Goal: Information Seeking & Learning: Learn about a topic

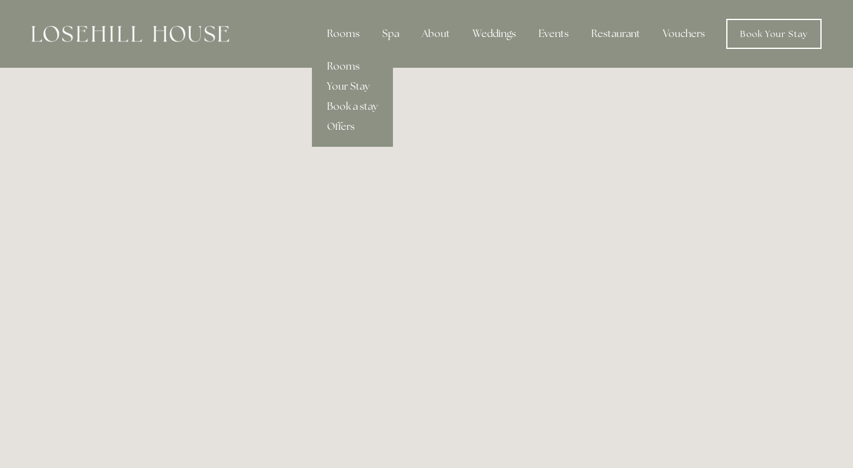
click at [349, 68] on link "Rooms" at bounding box center [352, 66] width 81 height 20
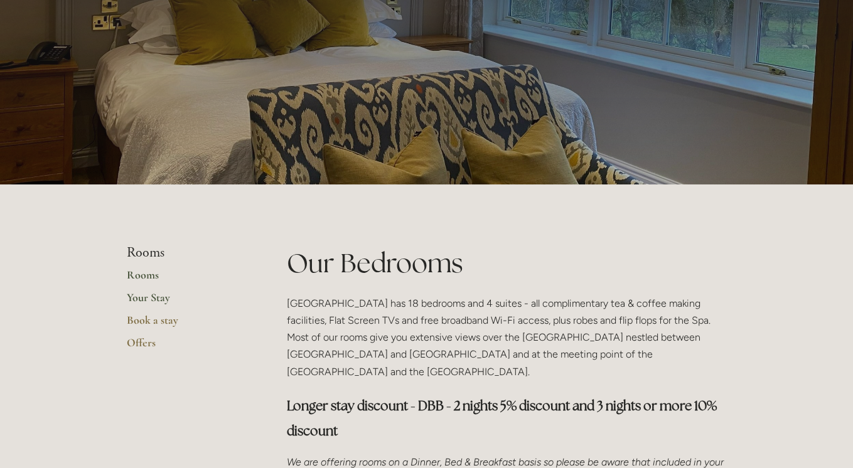
scroll to position [81, 0]
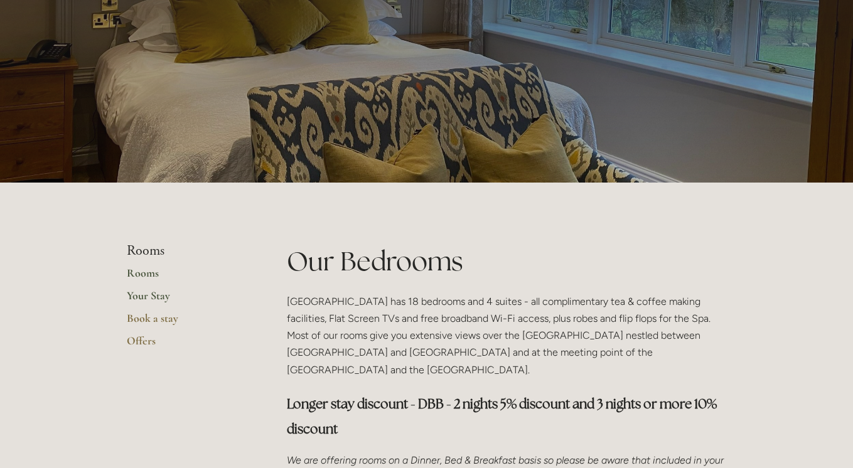
click at [161, 296] on link "Your Stay" at bounding box center [187, 300] width 120 height 23
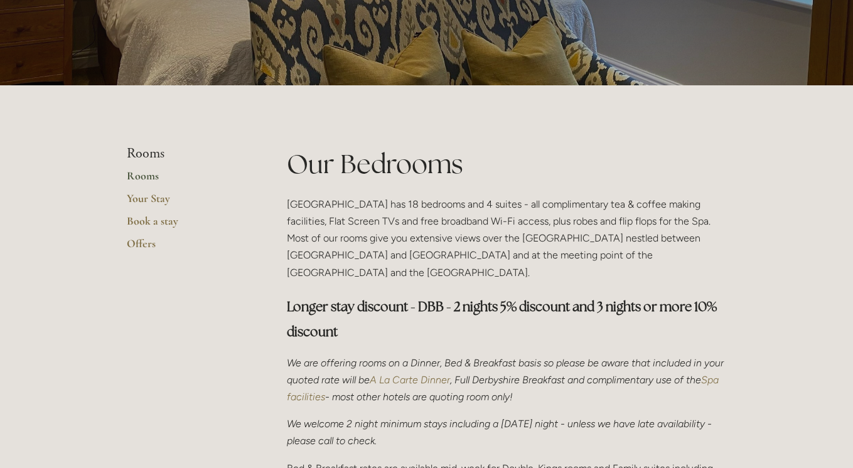
scroll to position [179, 0]
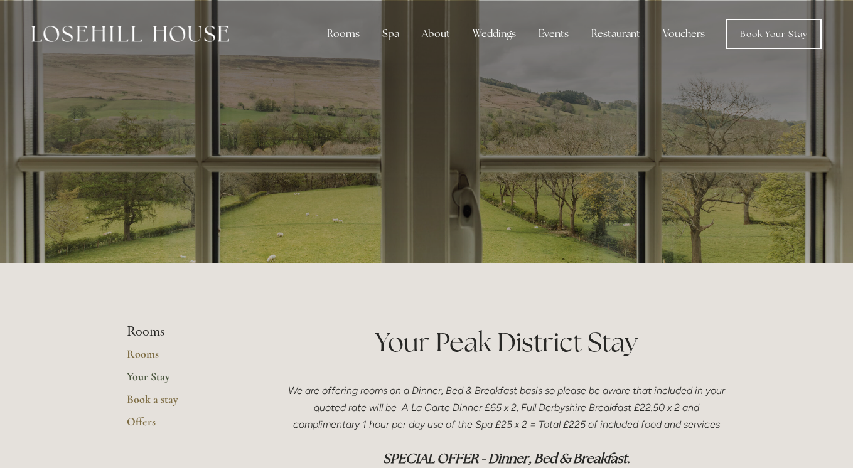
click at [161, 38] on img at bounding box center [130, 34] width 198 height 16
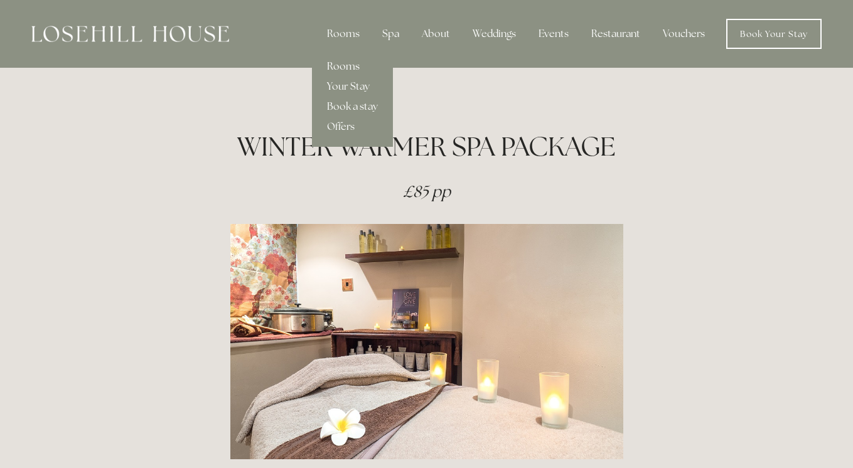
click at [346, 67] on link "Rooms" at bounding box center [352, 66] width 81 height 20
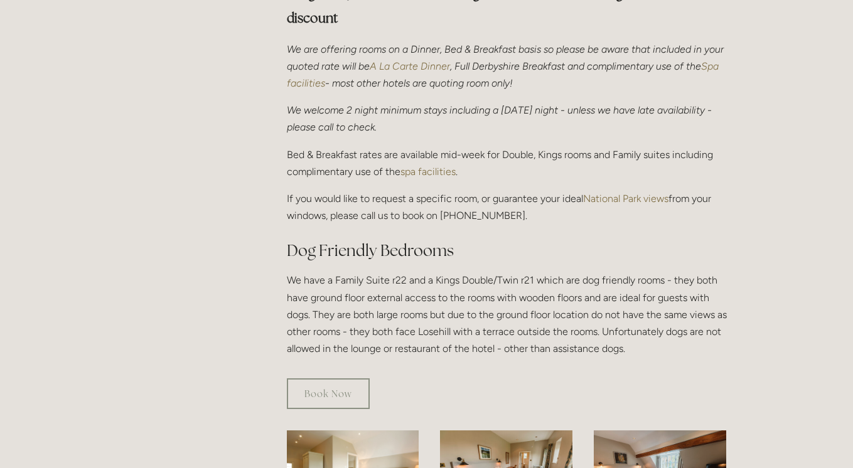
scroll to position [493, 0]
click at [430, 165] on link "spa facilities" at bounding box center [427, 171] width 55 height 12
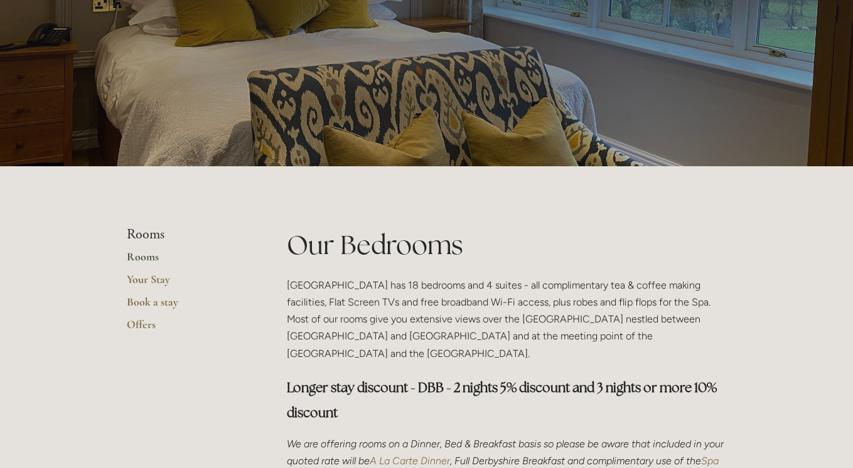
scroll to position [0, 0]
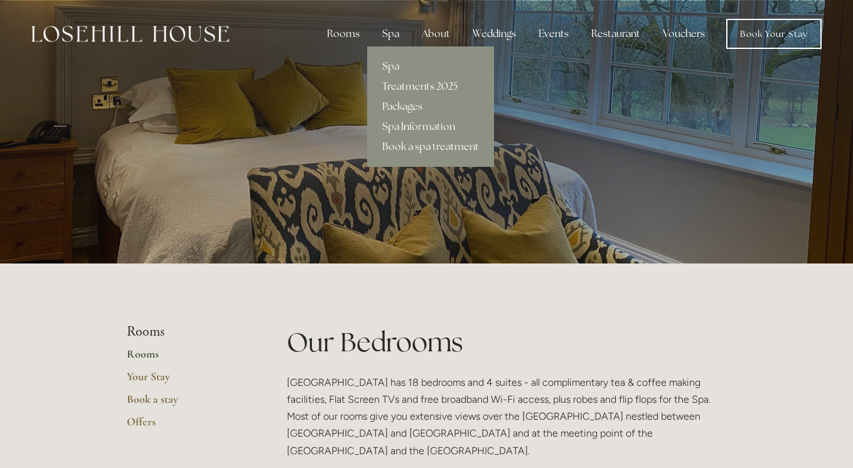
click at [402, 82] on link "Treatments 2025" at bounding box center [430, 87] width 127 height 20
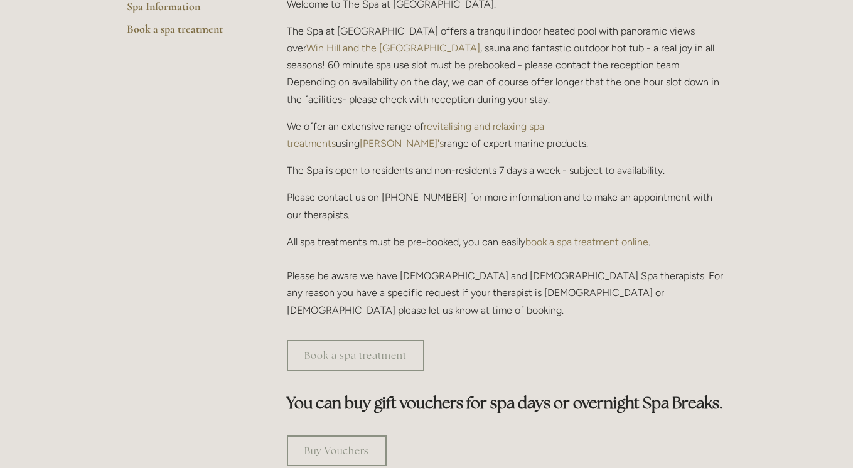
scroll to position [417, 0]
click at [585, 235] on link "book a spa treatment online" at bounding box center [586, 241] width 123 height 12
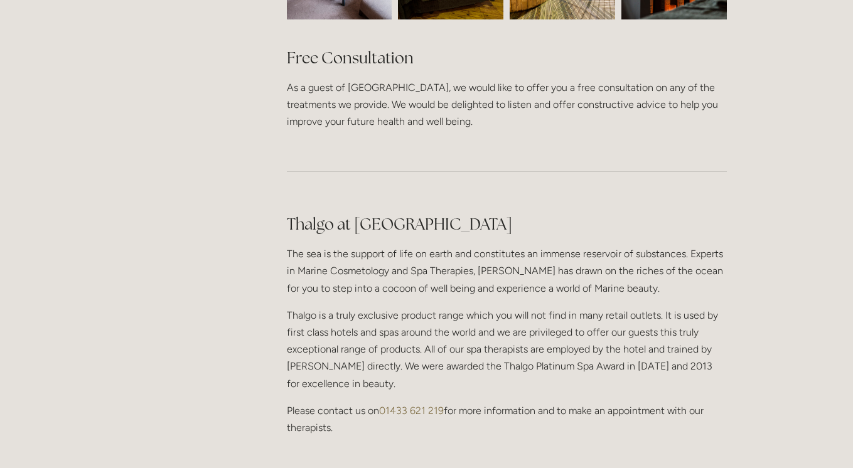
scroll to position [994, 0]
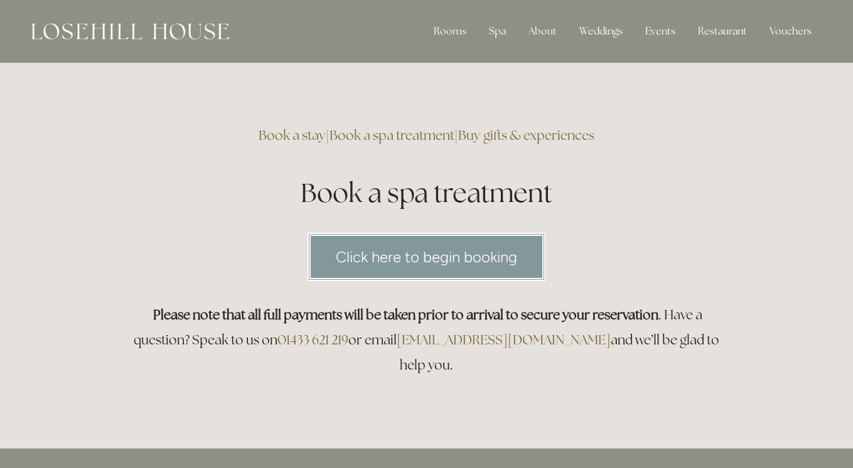
click at [498, 262] on link "Click here to begin booking" at bounding box center [426, 257] width 238 height 48
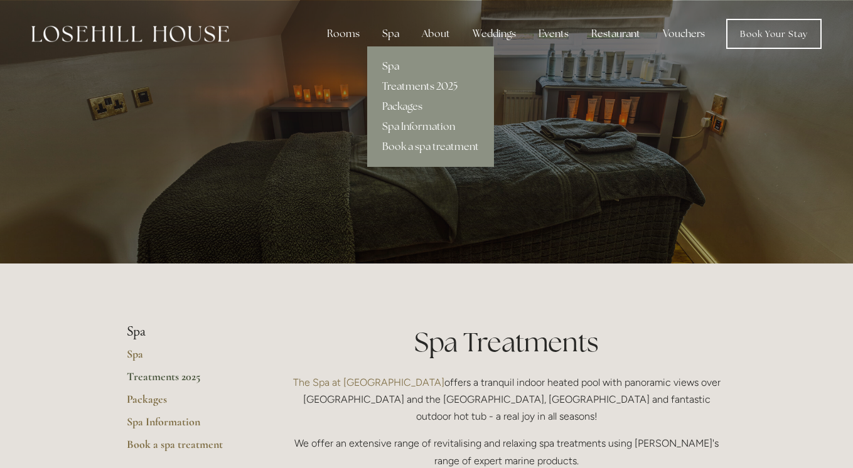
click at [389, 66] on link "Spa" at bounding box center [430, 66] width 127 height 20
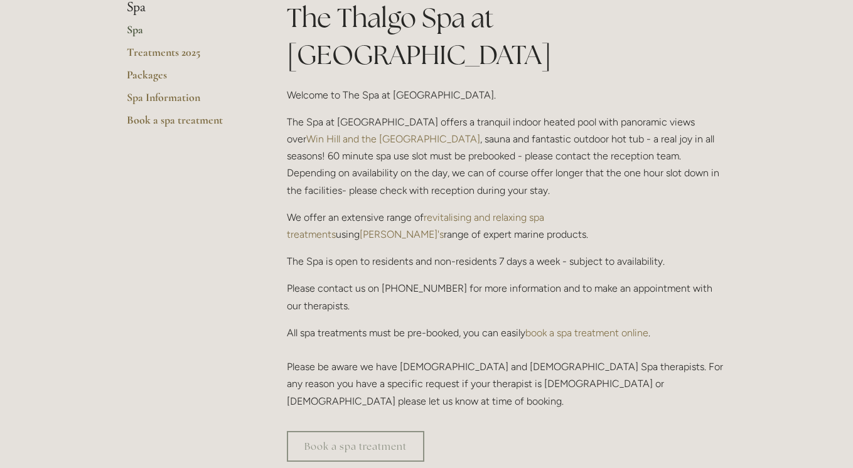
scroll to position [325, 0]
click at [198, 53] on link "Treatments 2025" at bounding box center [187, 56] width 120 height 23
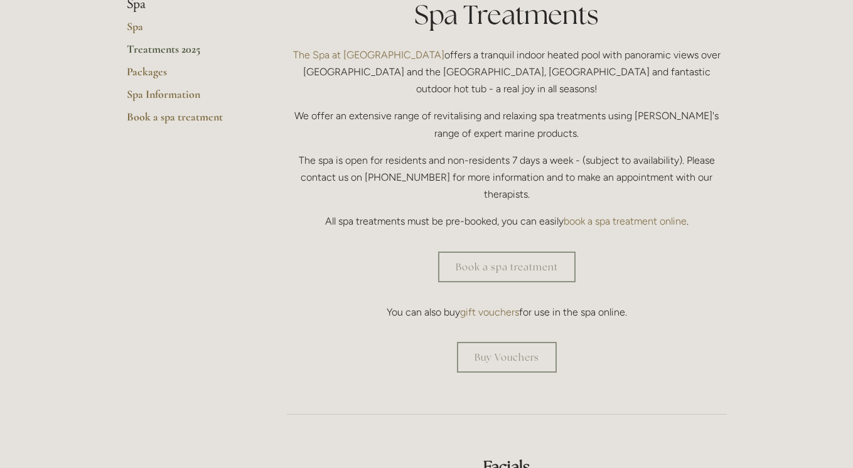
scroll to position [331, 0]
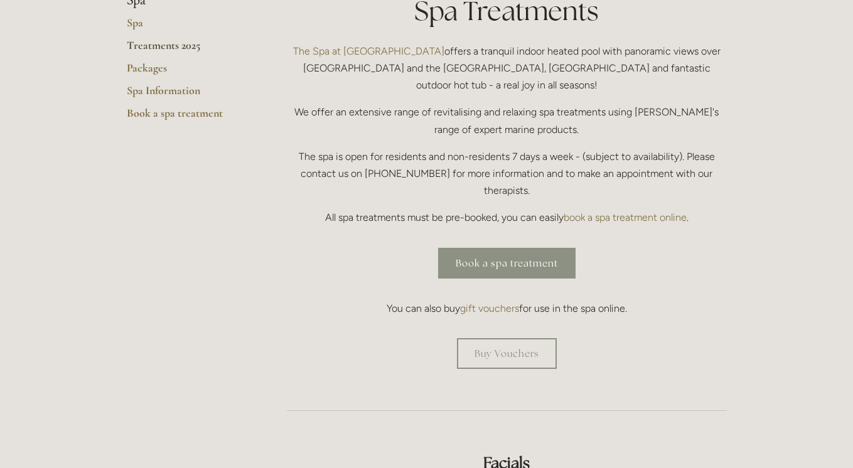
click at [488, 248] on link "Book a spa treatment" at bounding box center [506, 263] width 137 height 31
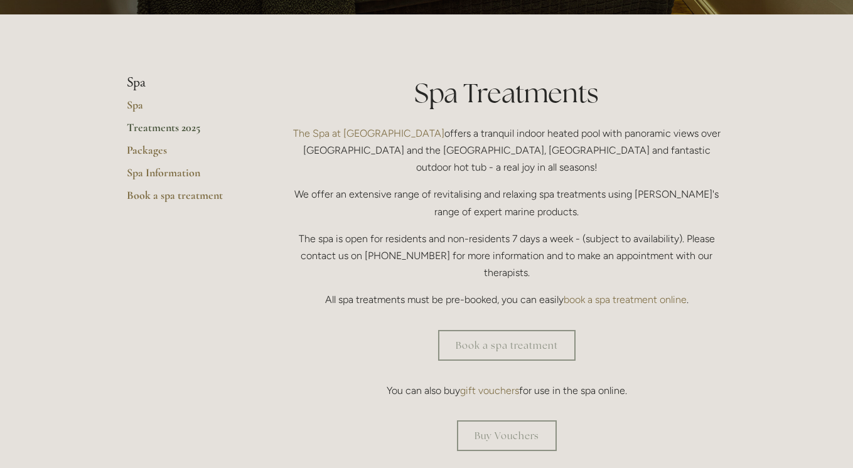
scroll to position [239, 0]
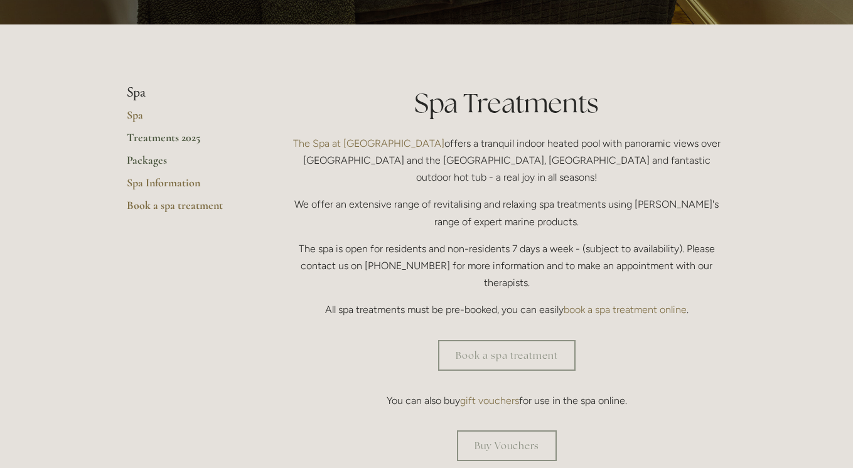
click at [152, 164] on link "Packages" at bounding box center [187, 164] width 120 height 23
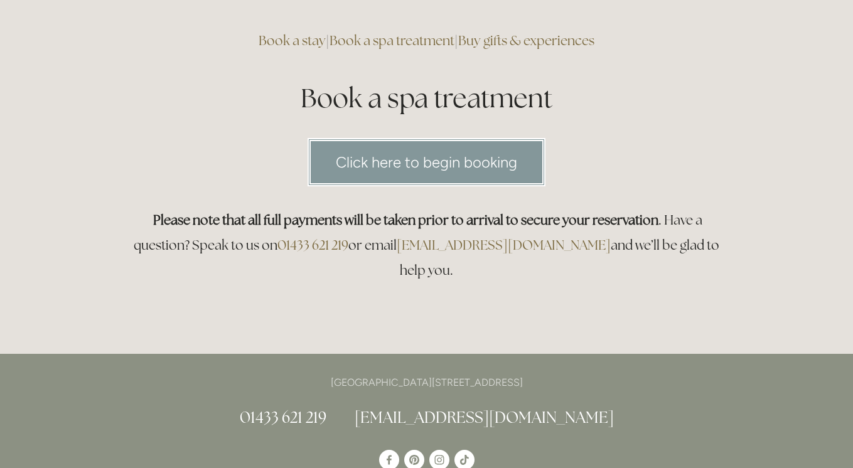
scroll to position [101, 0]
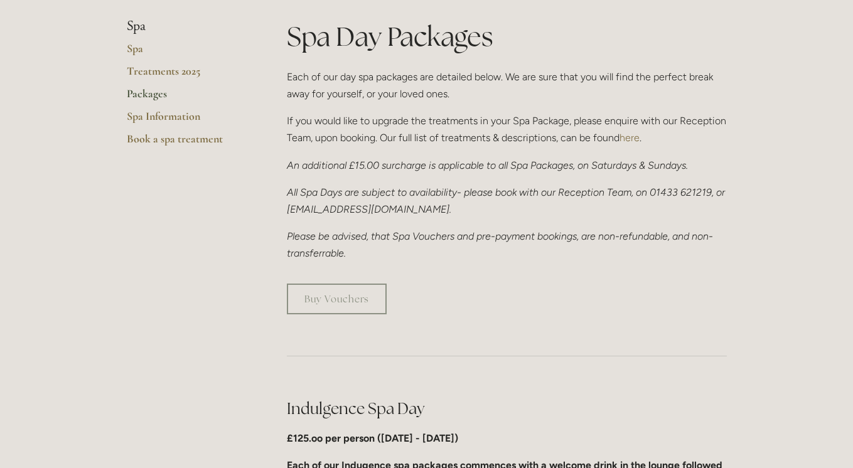
scroll to position [306, 0]
click at [636, 138] on link "here" at bounding box center [629, 137] width 20 height 12
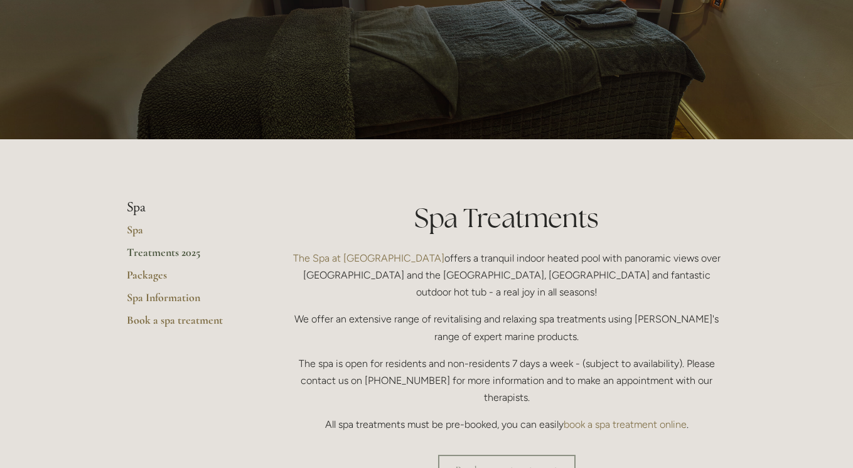
scroll to position [113, 0]
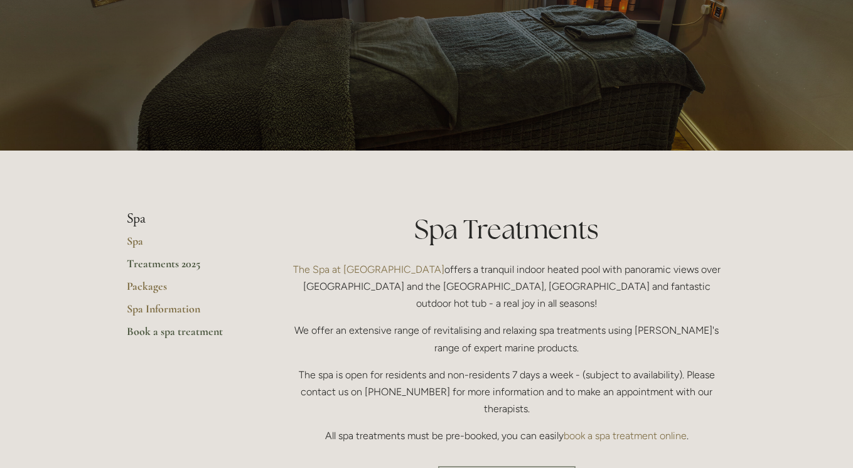
click at [215, 332] on link "Book a spa treatment" at bounding box center [187, 335] width 120 height 23
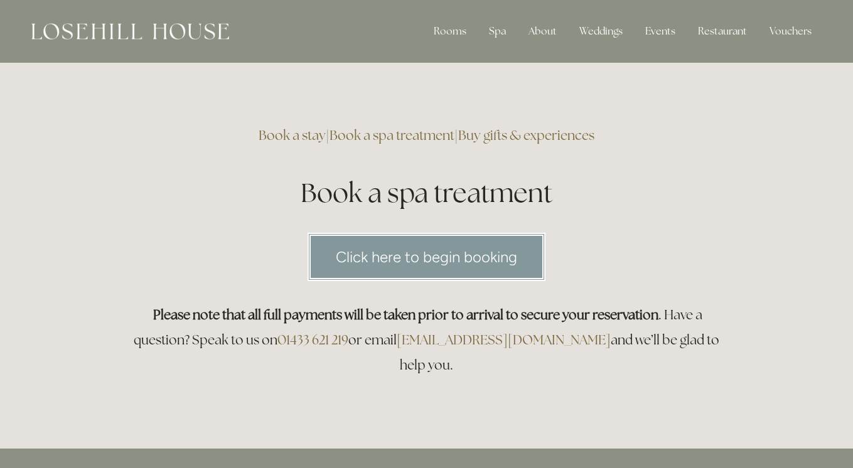
click at [452, 256] on link "Click here to begin booking" at bounding box center [426, 257] width 238 height 48
click at [452, 260] on link "Click here to begin booking" at bounding box center [426, 257] width 238 height 48
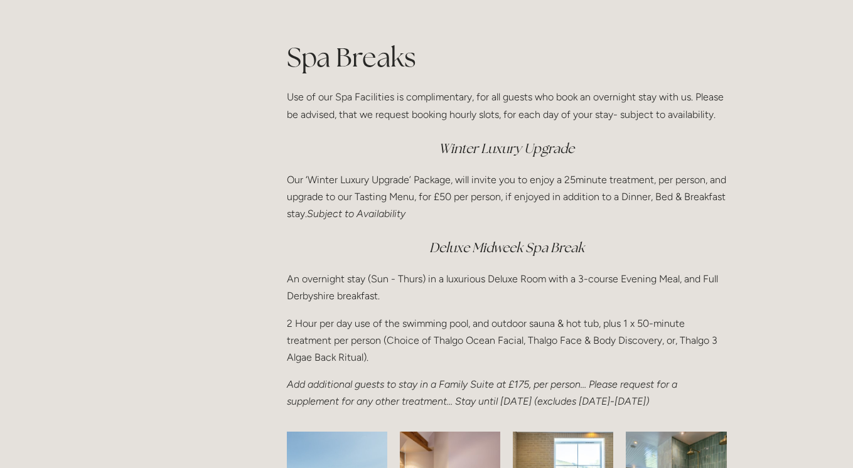
scroll to position [1631, 0]
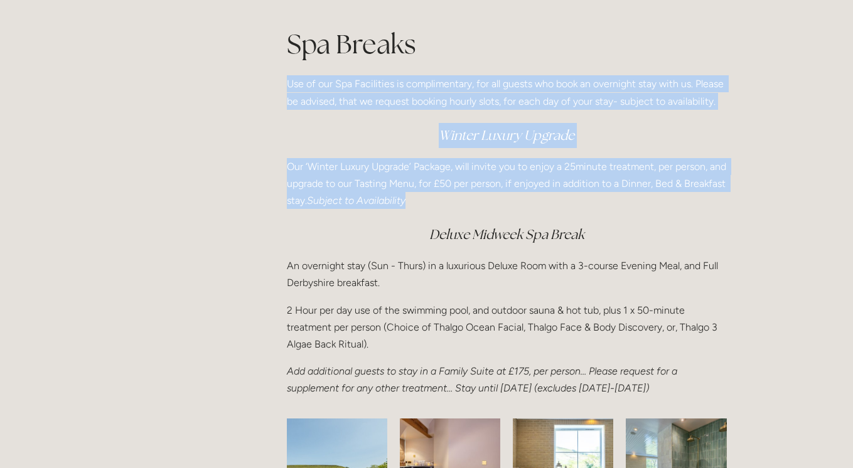
drag, startPoint x: 460, startPoint y: 201, endPoint x: 287, endPoint y: 88, distance: 206.7
click at [287, 88] on div "Spa Breaks Use of our Spa Facilities is complimentary, for all guests who book …" at bounding box center [507, 211] width 440 height 371
copy div "Use of our Spa Facilities is complimentary, for all guests who book an overnigh…"
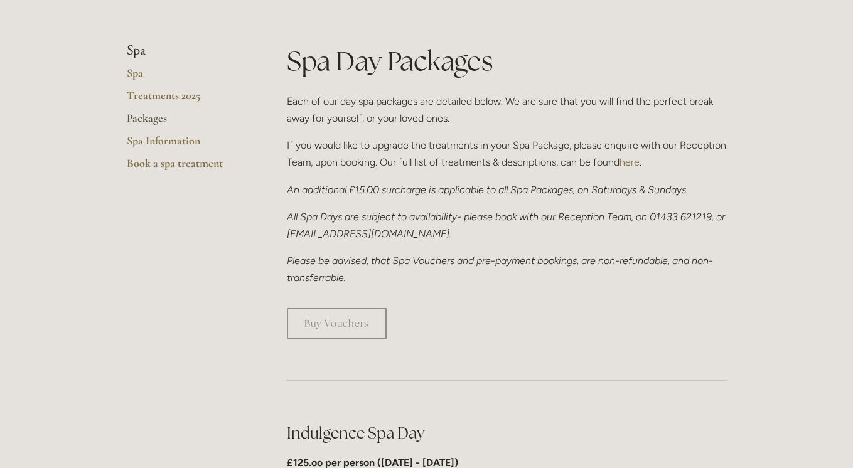
scroll to position [0, 0]
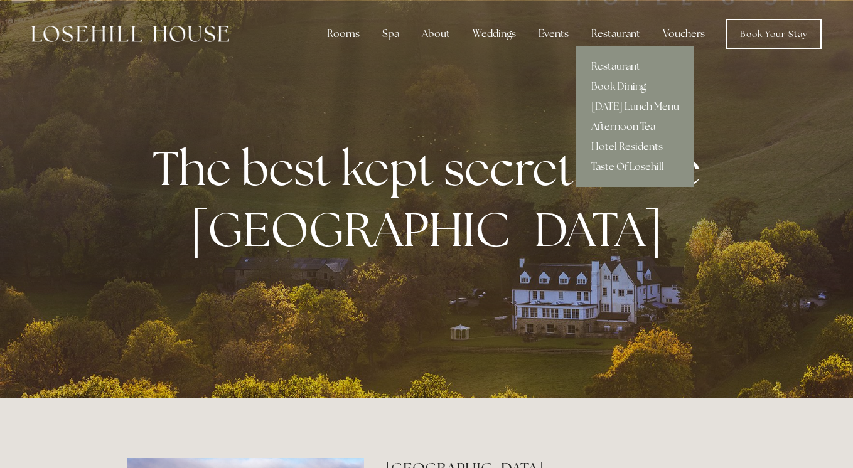
click at [624, 127] on link "Afternoon Tea" at bounding box center [635, 127] width 118 height 20
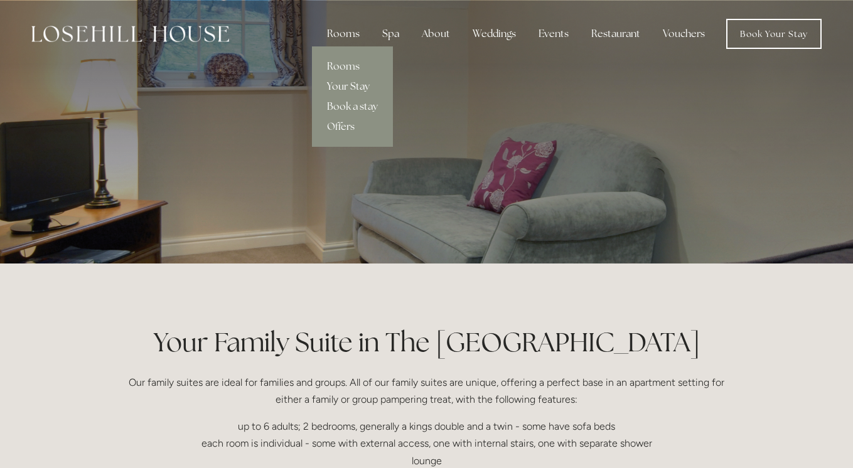
click at [353, 89] on link "Your Stay" at bounding box center [352, 87] width 81 height 20
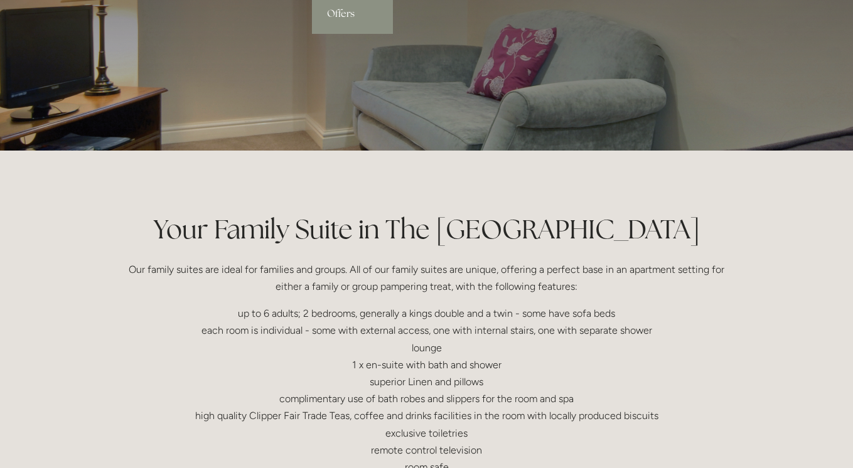
scroll to position [115, 0]
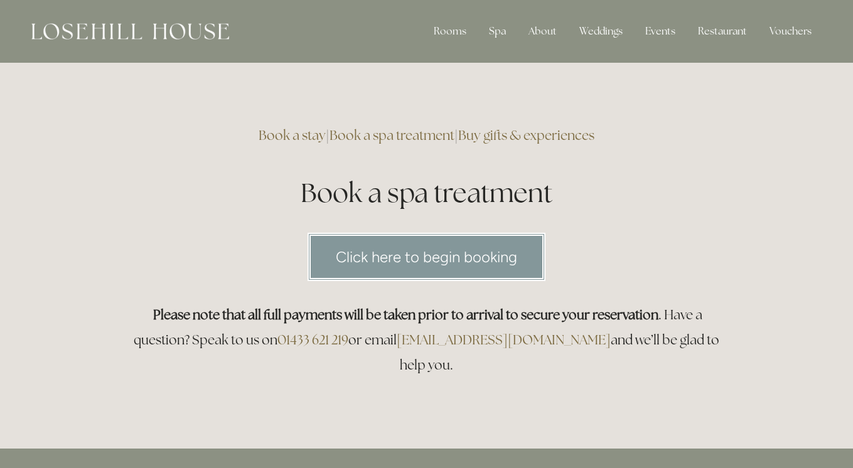
drag, startPoint x: 405, startPoint y: 339, endPoint x: 546, endPoint y: 349, distance: 141.5
click at [546, 349] on h3 "Please note that all full payments will be taken prior to arrival to secure you…" at bounding box center [427, 339] width 600 height 75
drag, startPoint x: 552, startPoint y: 342, endPoint x: 405, endPoint y: 343, distance: 147.5
click at [405, 343] on h3 "Please note that all full payments will be taken prior to arrival to secure you…" at bounding box center [427, 339] width 600 height 75
copy h3 "[EMAIL_ADDRESS][DOMAIN_NAME]"
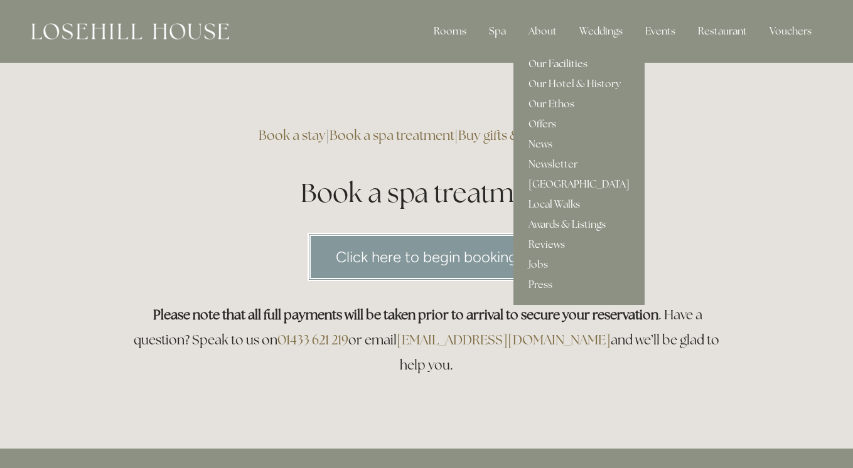
click at [557, 65] on link "Our Facilities" at bounding box center [578, 64] width 131 height 20
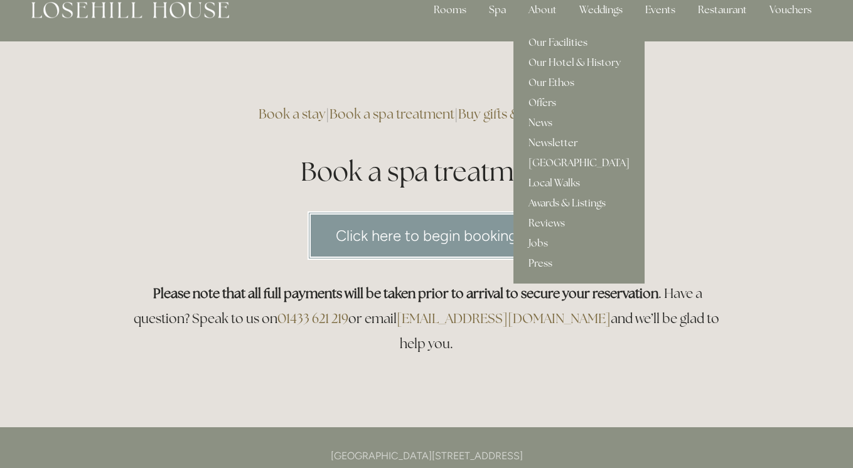
scroll to position [20, 0]
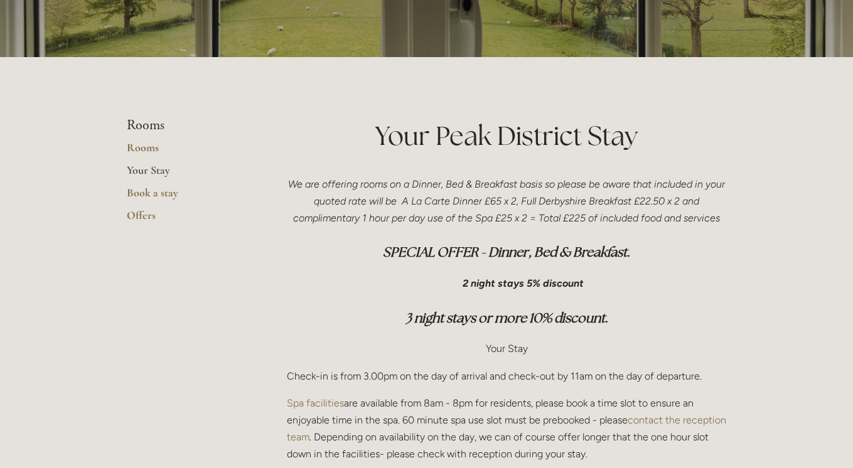
scroll to position [204, 0]
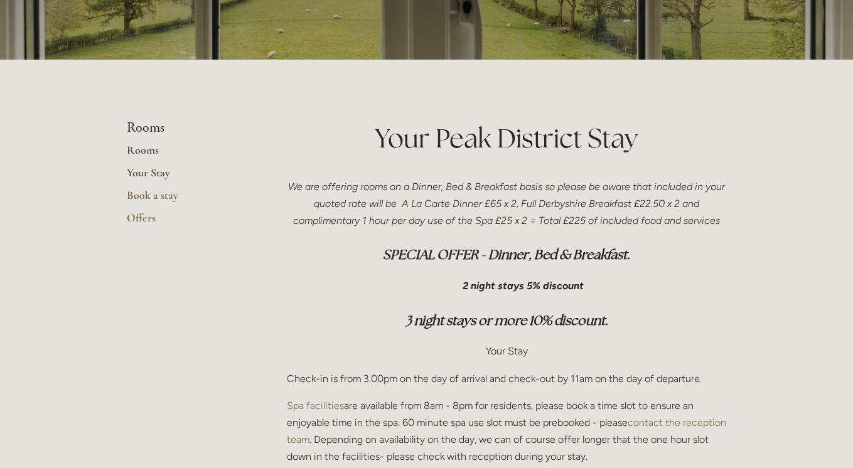
click at [151, 146] on link "Rooms" at bounding box center [187, 154] width 120 height 23
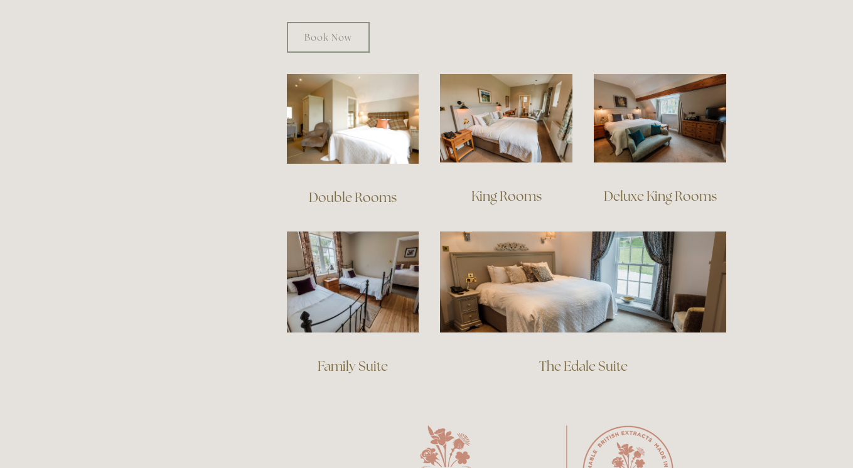
scroll to position [863, 0]
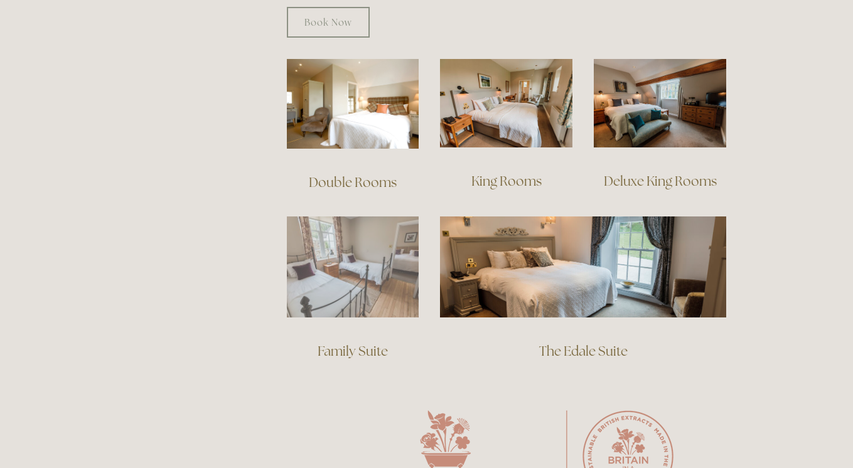
click at [345, 227] on img at bounding box center [353, 266] width 132 height 101
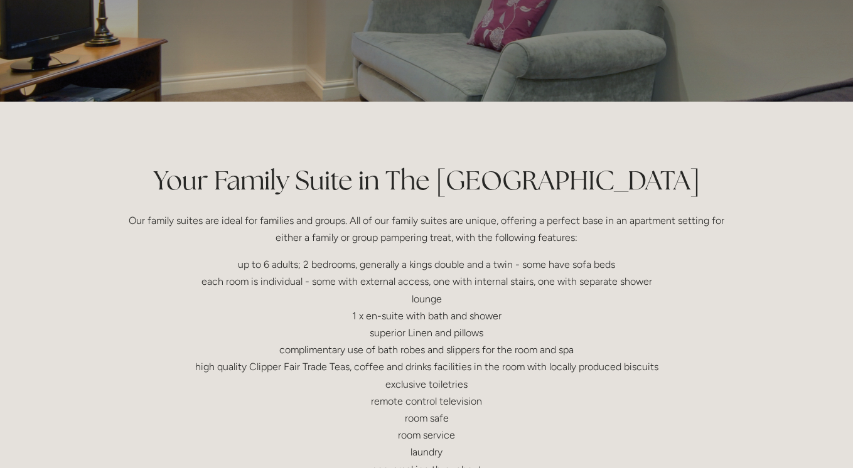
scroll to position [173, 0]
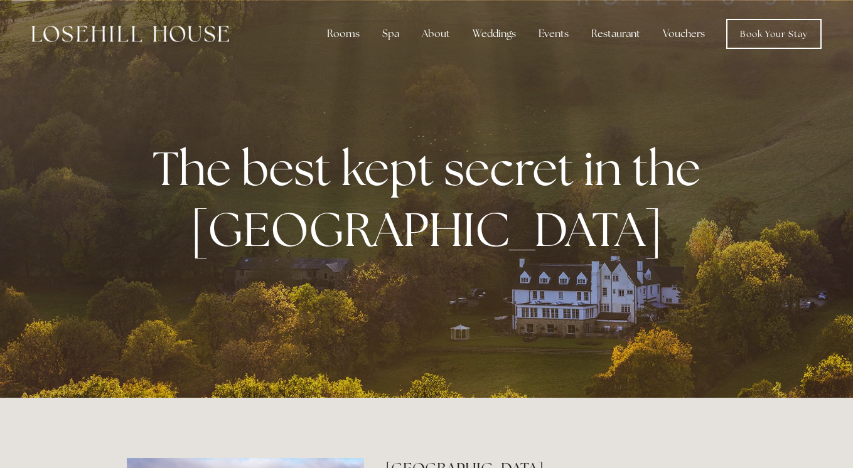
scroll to position [1053, 0]
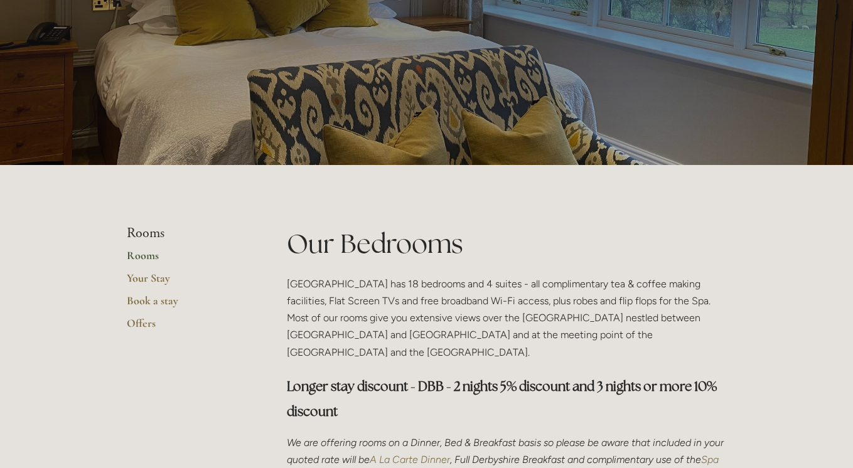
scroll to position [92, 0]
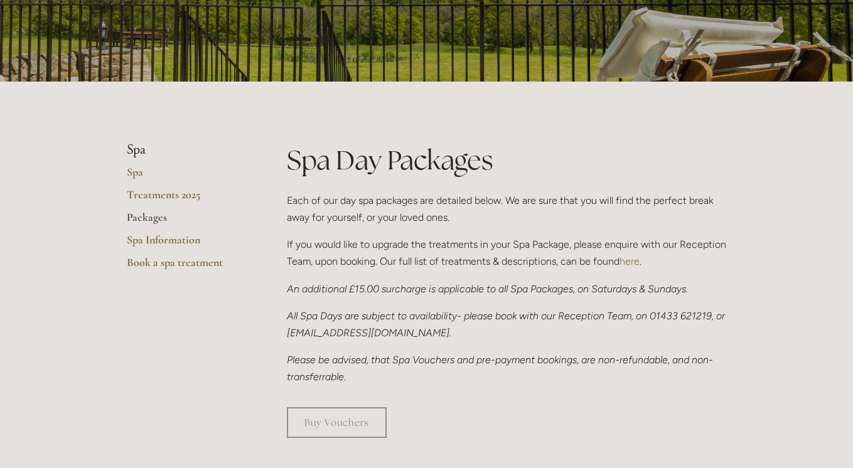
scroll to position [184, 0]
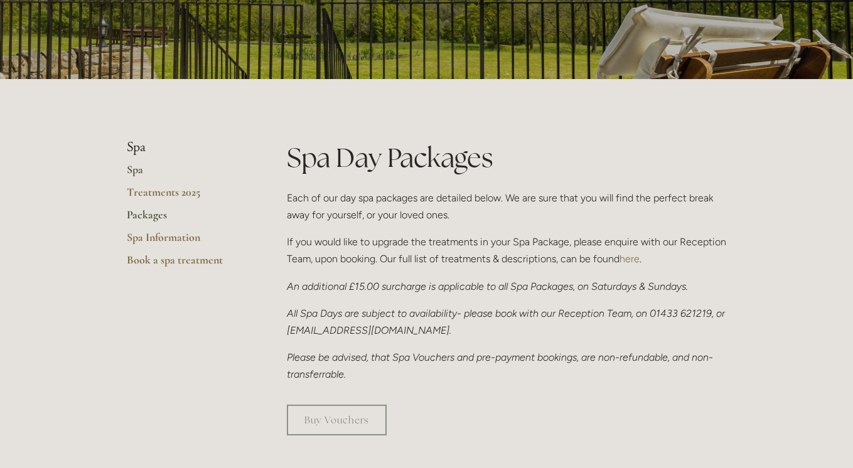
click at [130, 168] on link "Spa" at bounding box center [187, 174] width 120 height 23
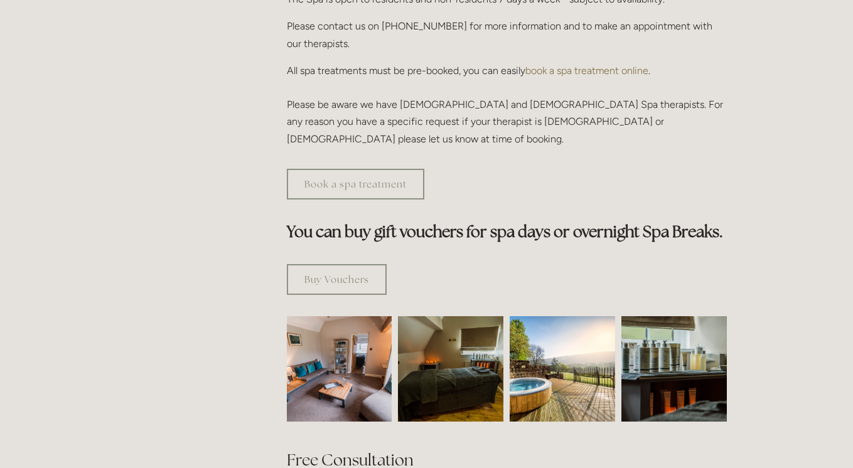
scroll to position [592, 0]
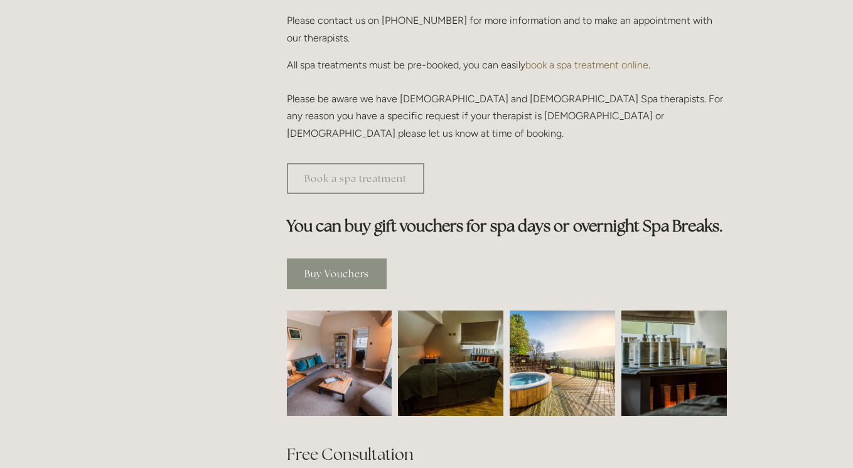
click at [310, 259] on link "Buy Vouchers" at bounding box center [337, 274] width 100 height 31
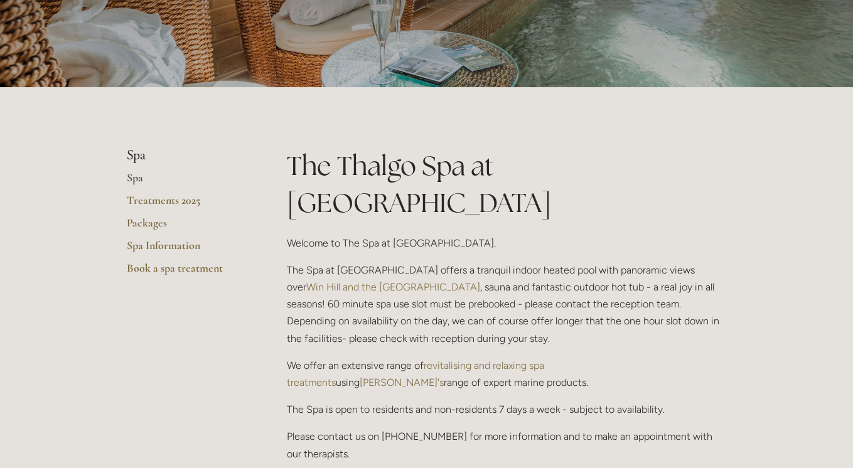
scroll to position [177, 0]
click at [186, 203] on link "Treatments 2025" at bounding box center [187, 204] width 120 height 23
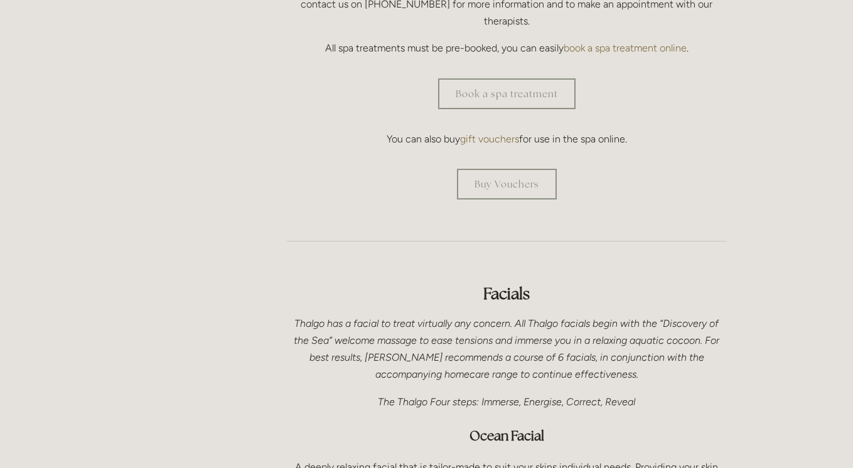
scroll to position [501, 0]
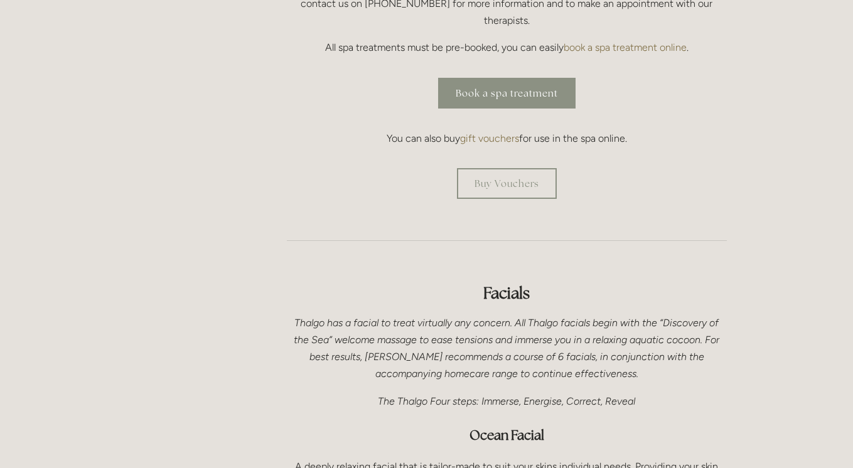
click at [535, 78] on link "Book a spa treatment" at bounding box center [506, 93] width 137 height 31
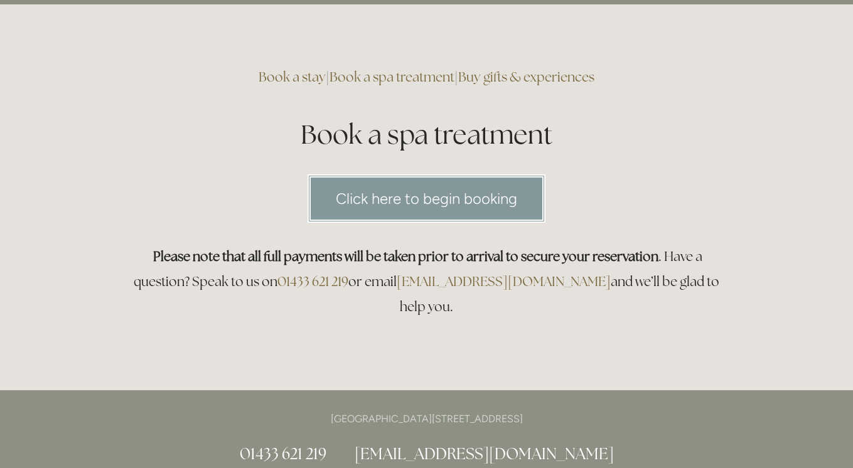
scroll to position [48, 0]
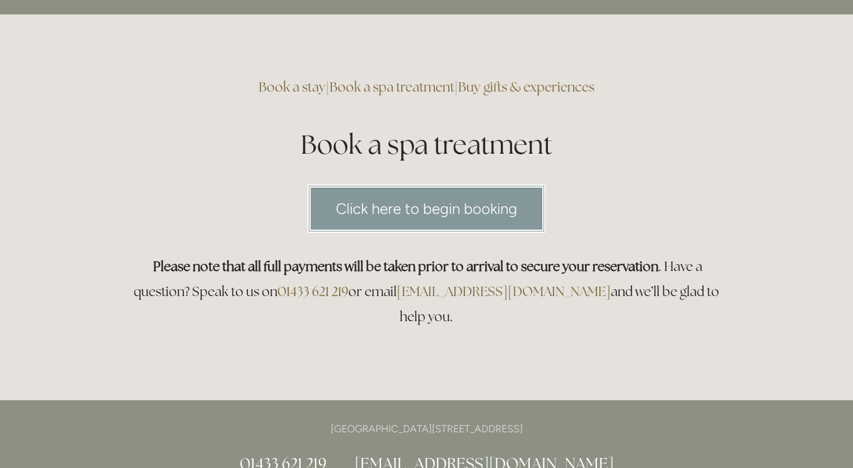
click at [400, 203] on link "Click here to begin booking" at bounding box center [426, 208] width 238 height 48
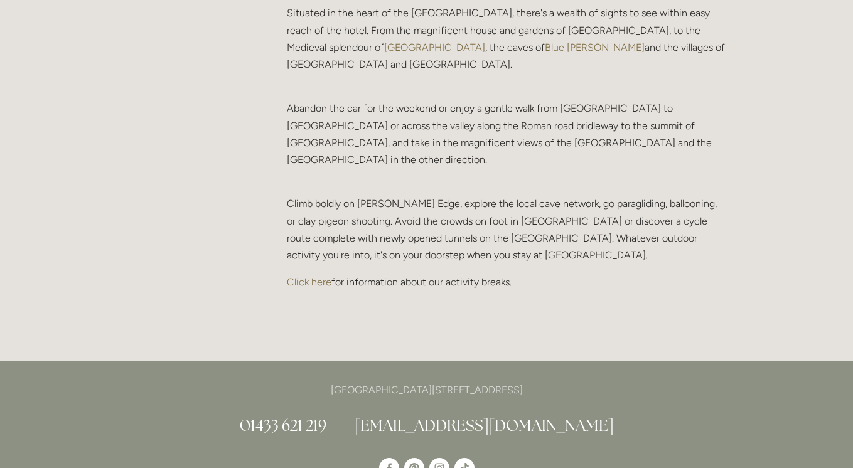
scroll to position [2625, 0]
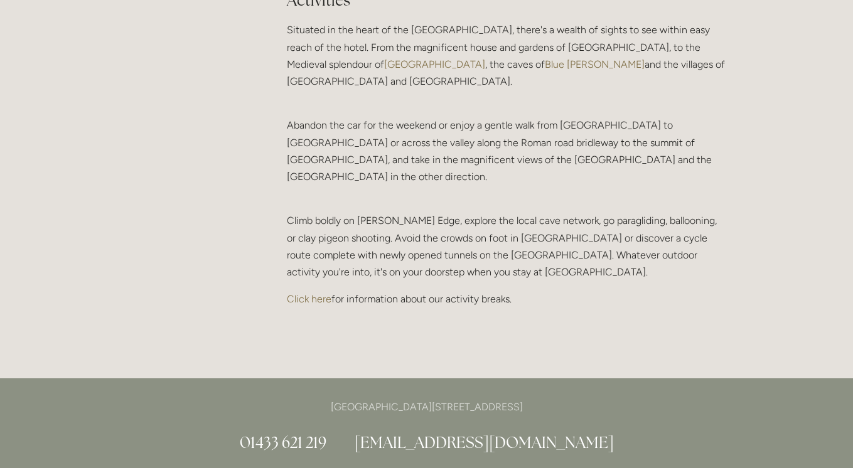
click at [314, 293] on link "Click here" at bounding box center [309, 299] width 45 height 12
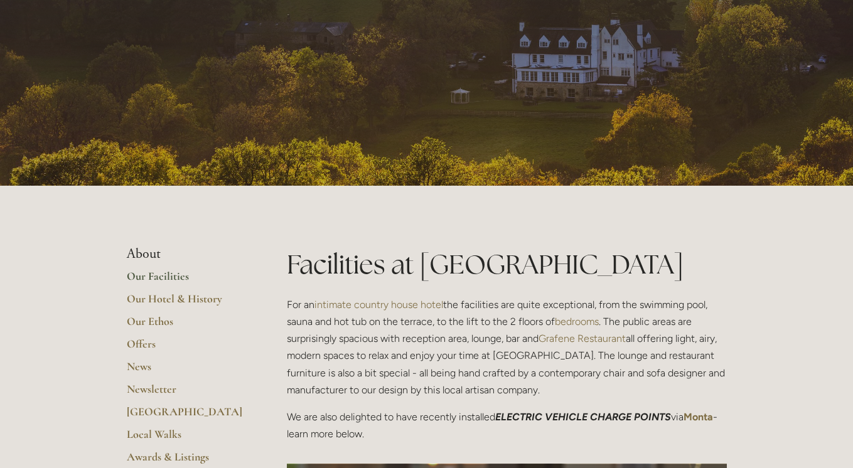
scroll to position [82, 0]
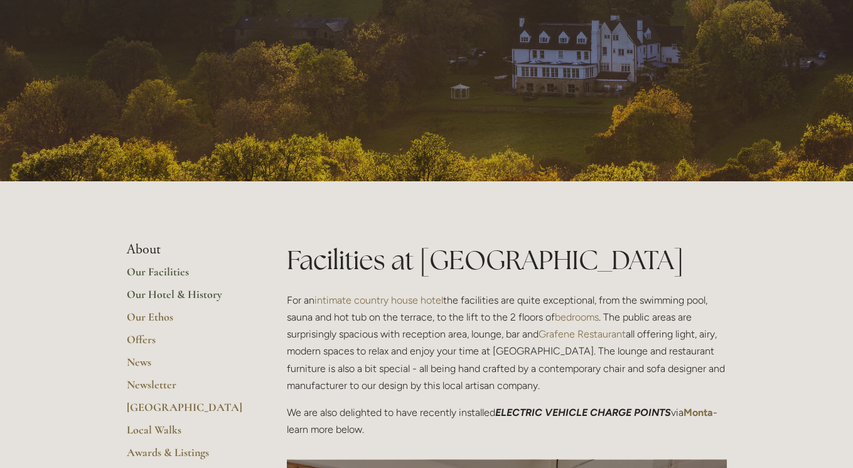
click at [169, 294] on link "Our Hotel & History" at bounding box center [187, 298] width 120 height 23
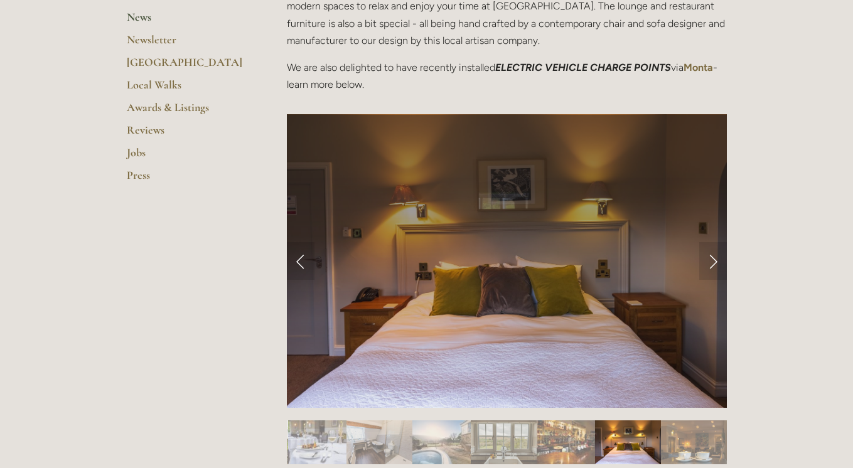
scroll to position [428, 0]
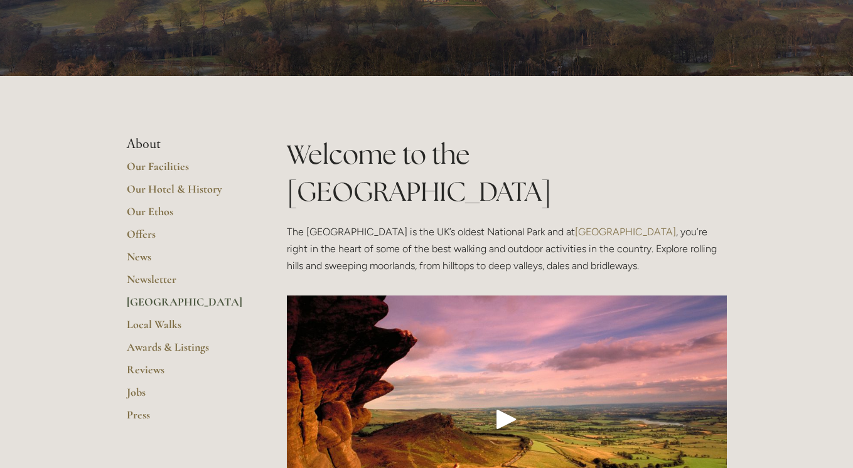
scroll to position [119, 0]
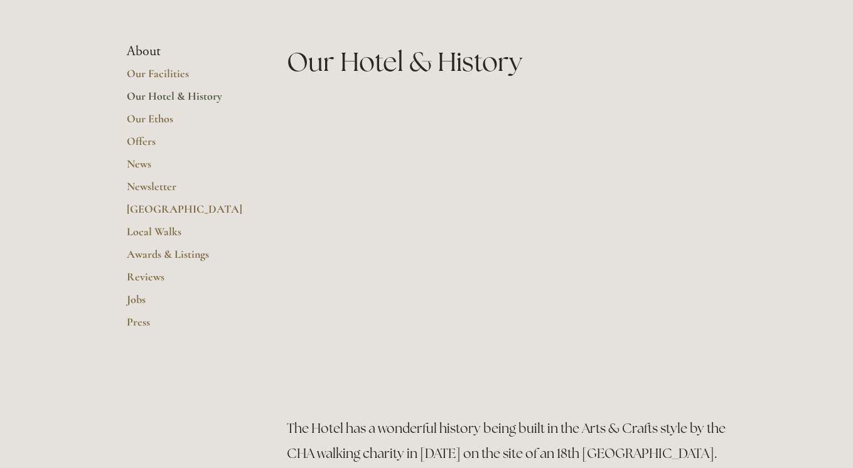
scroll to position [280, 0]
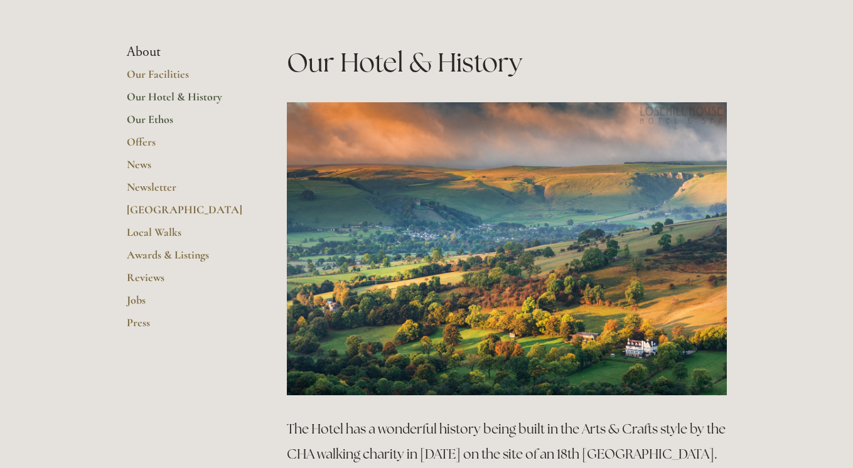
click at [165, 124] on link "Our Ethos" at bounding box center [187, 123] width 120 height 23
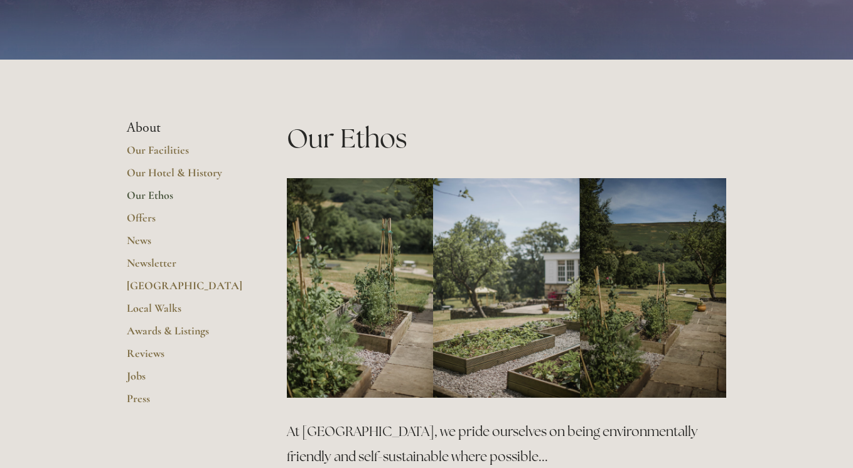
scroll to position [148, 0]
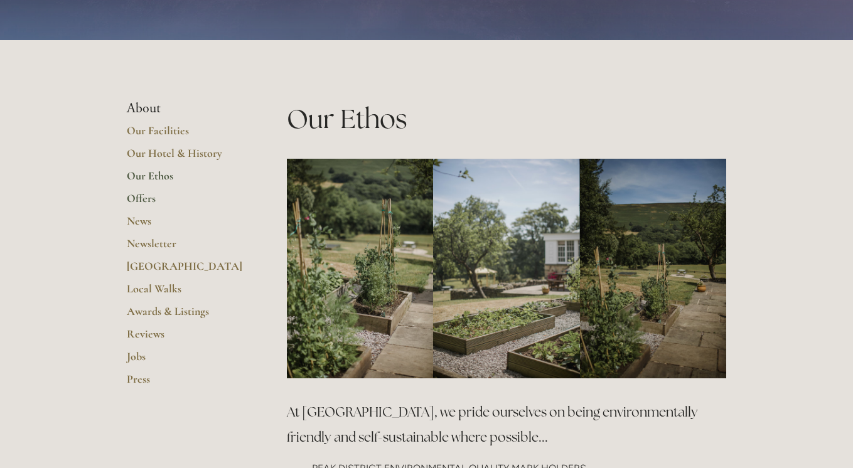
click at [146, 202] on link "Offers" at bounding box center [187, 202] width 120 height 23
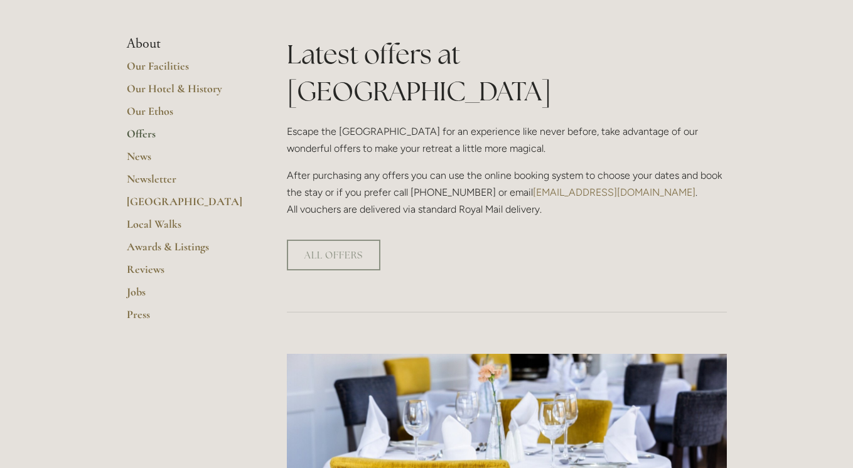
scroll to position [280, 0]
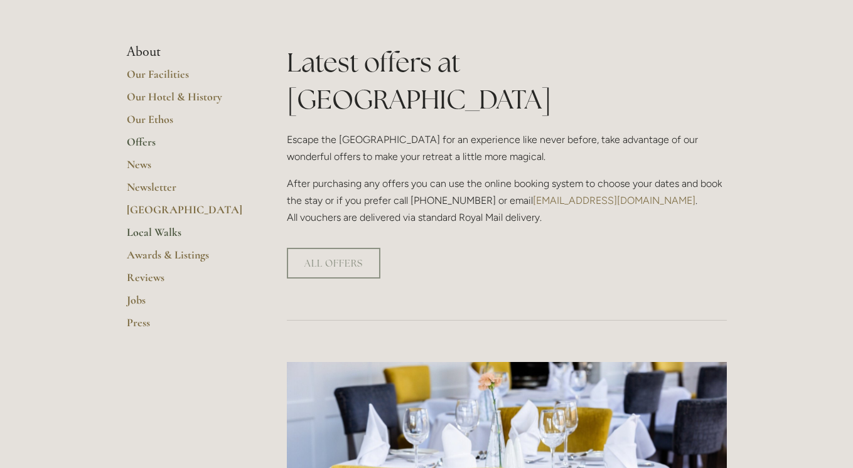
click at [168, 233] on link "Local Walks" at bounding box center [187, 236] width 120 height 23
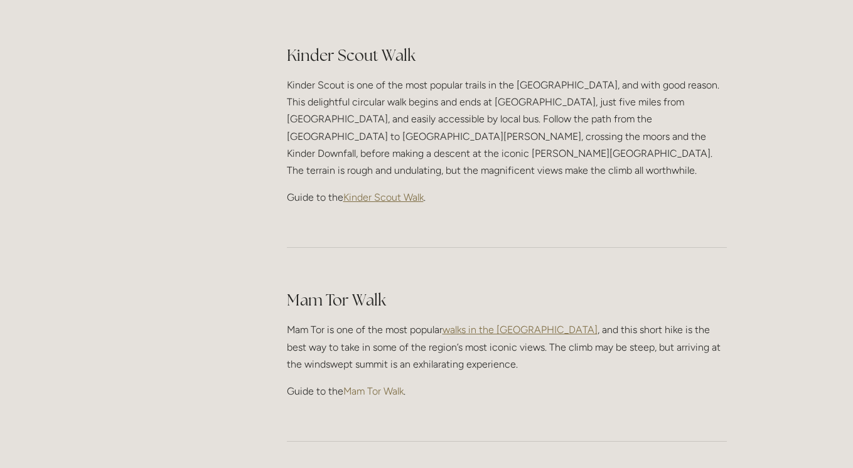
scroll to position [580, 0]
click at [384, 387] on link "Mam Tor Walk" at bounding box center [373, 393] width 60 height 12
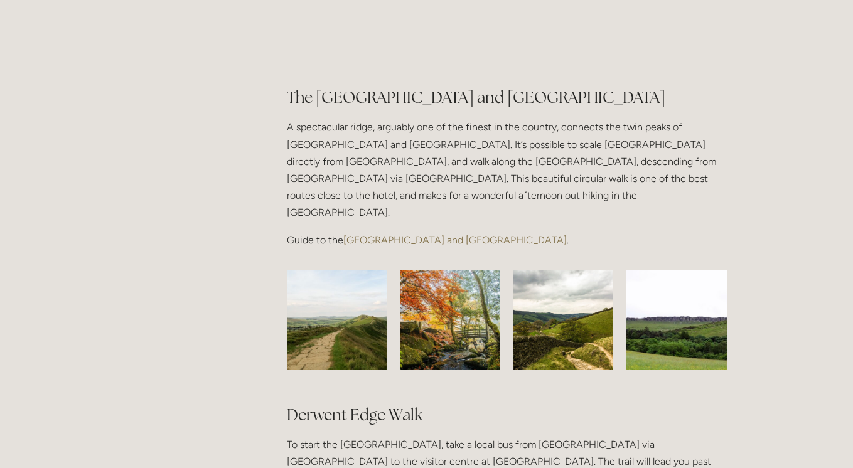
scroll to position [979, 0]
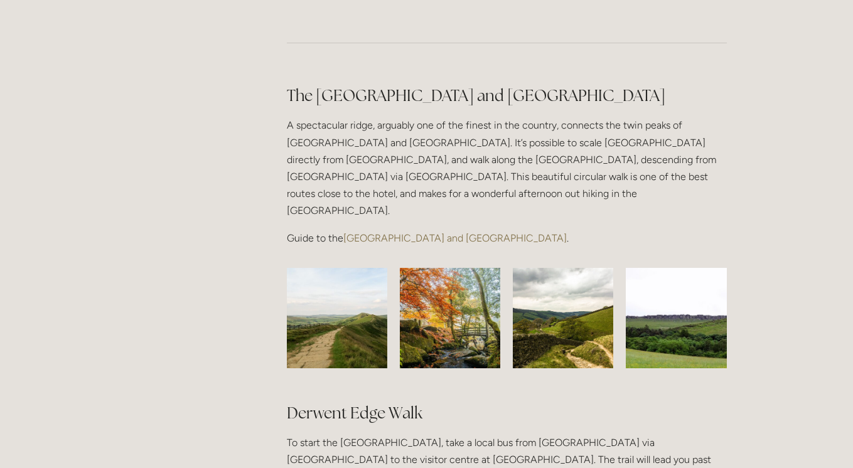
click at [447, 232] on link "[GEOGRAPHIC_DATA] and [GEOGRAPHIC_DATA]" at bounding box center [454, 238] width 223 height 12
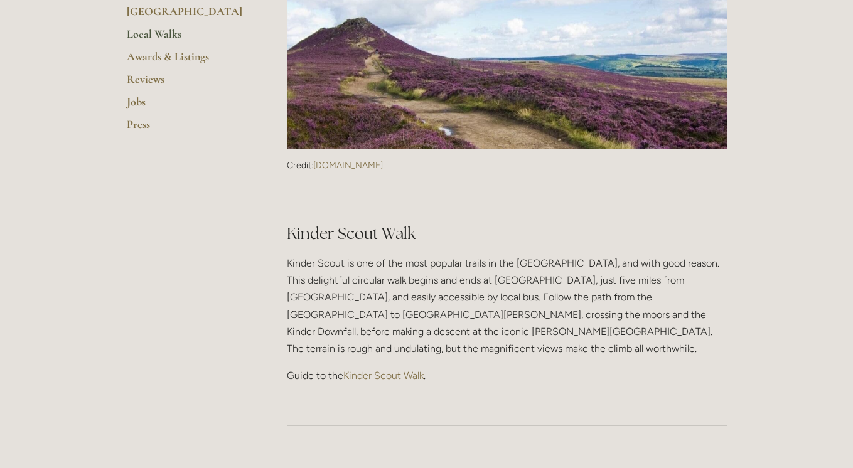
scroll to position [398, 0]
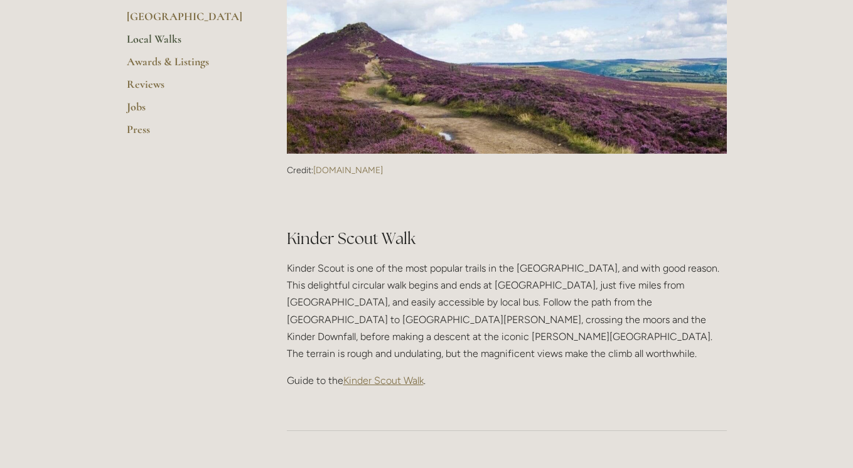
click at [382, 375] on span "Kinder Scout Walk" at bounding box center [383, 381] width 80 height 12
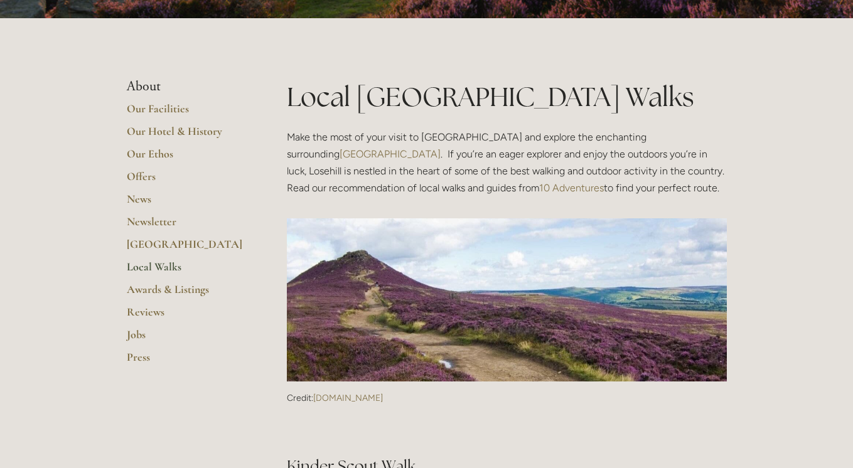
scroll to position [195, 0]
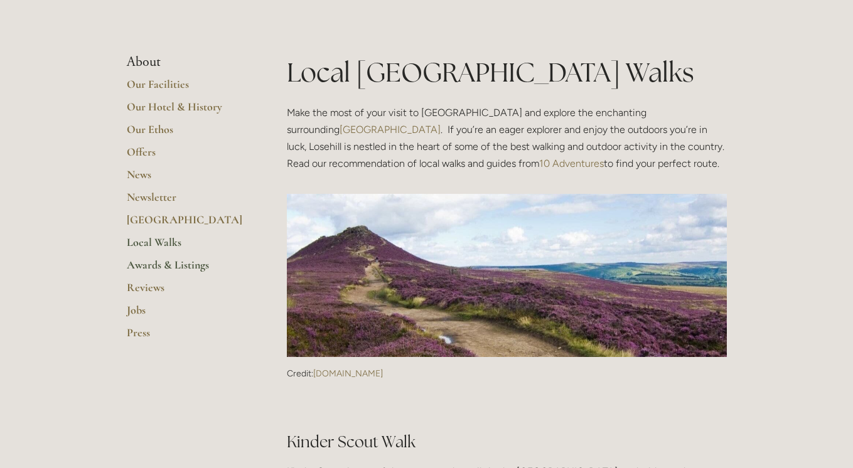
click at [185, 268] on link "Awards & Listings" at bounding box center [187, 269] width 120 height 23
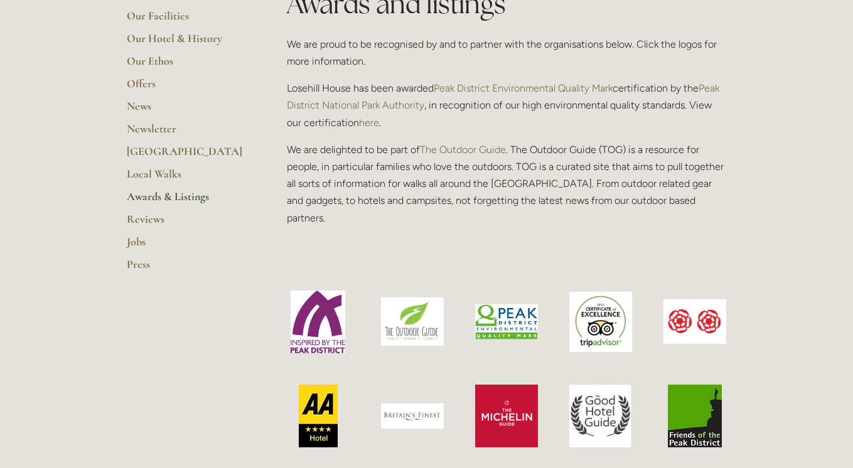
scroll to position [336, 0]
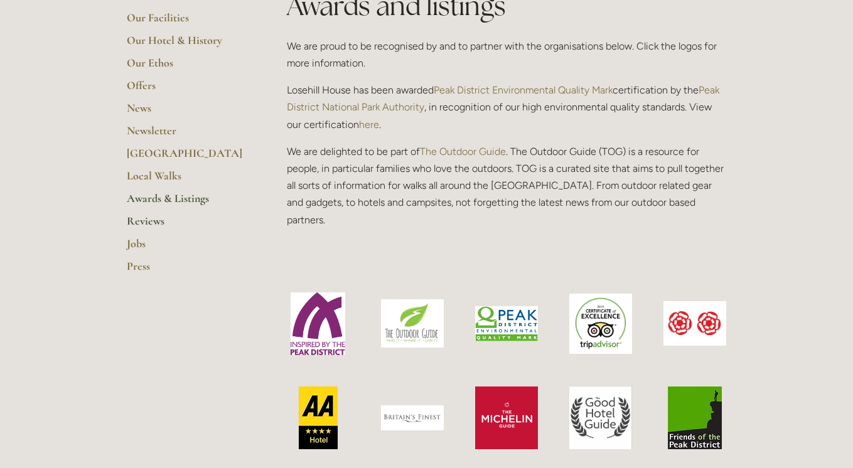
click at [149, 223] on link "Reviews" at bounding box center [187, 225] width 120 height 23
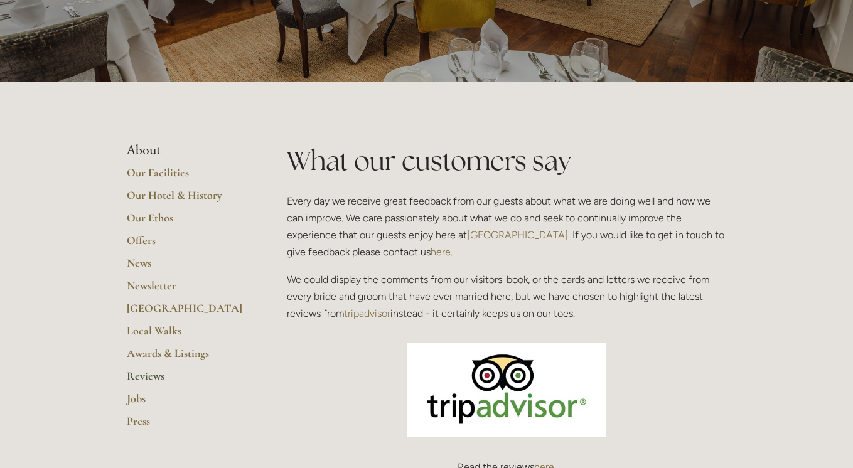
scroll to position [164, 0]
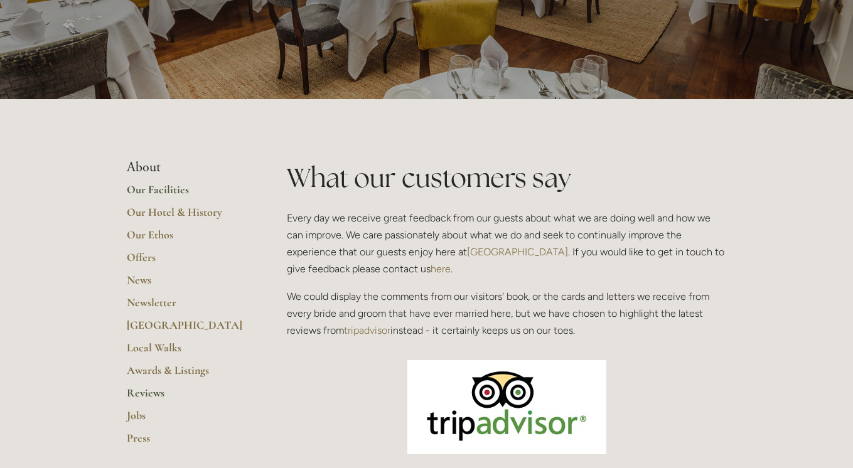
click at [168, 189] on link "Our Facilities" at bounding box center [187, 194] width 120 height 23
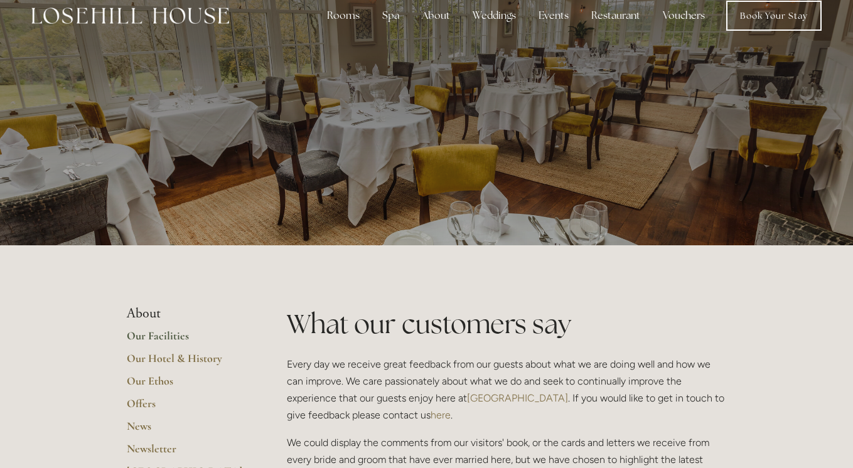
scroll to position [15, 0]
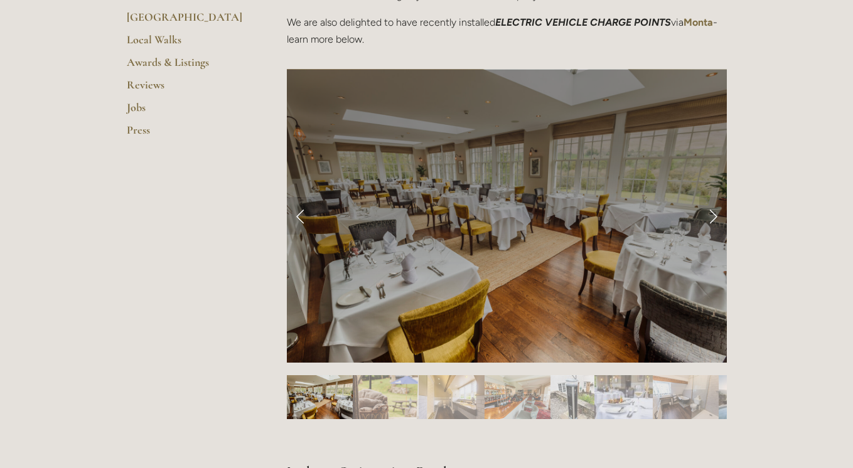
scroll to position [475, 0]
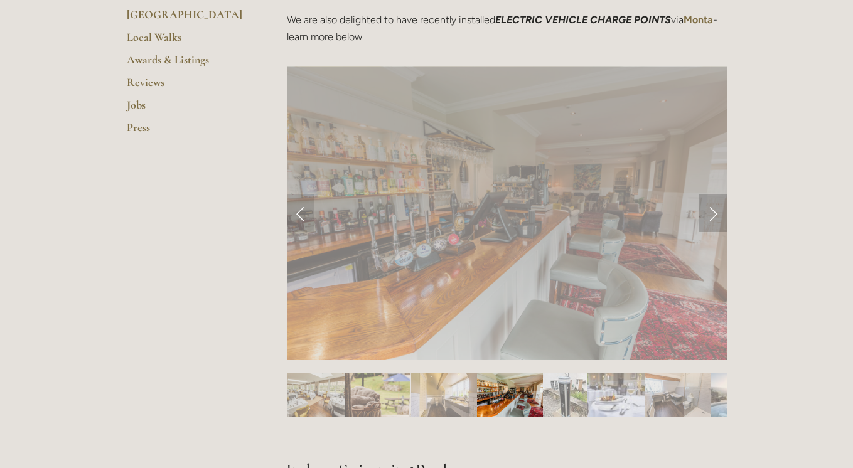
click at [712, 220] on link "Next Slide" at bounding box center [713, 214] width 28 height 38
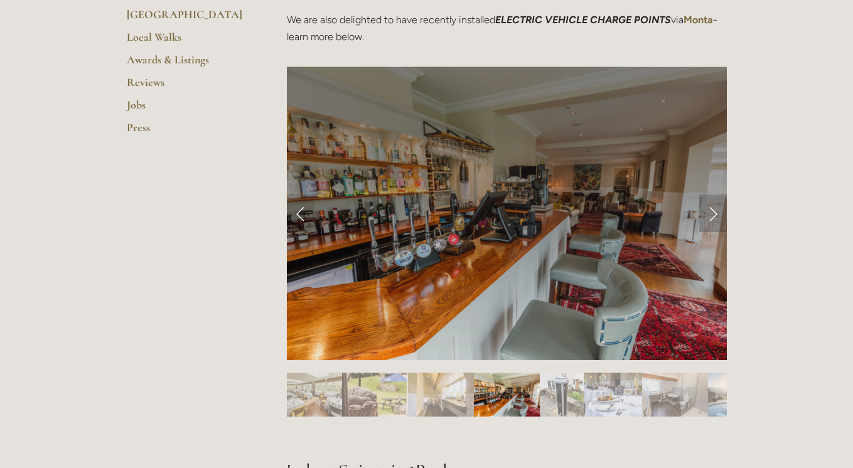
click at [712, 220] on link "Next Slide" at bounding box center [713, 214] width 28 height 38
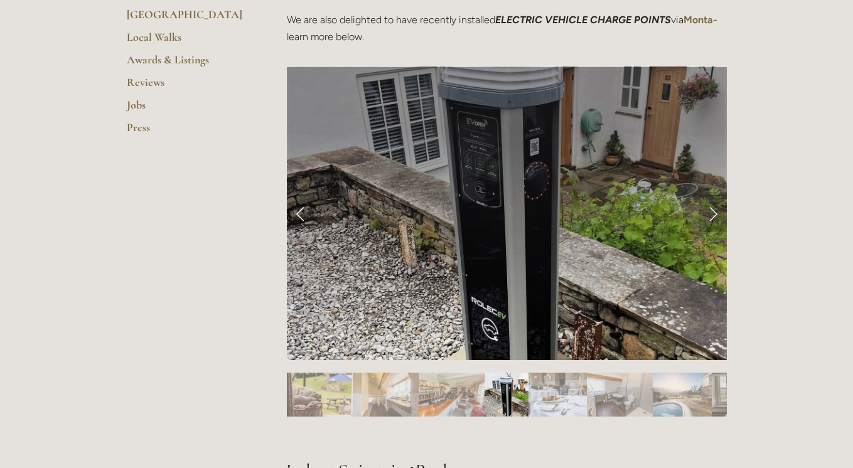
click at [712, 220] on link "Next Slide" at bounding box center [713, 214] width 28 height 38
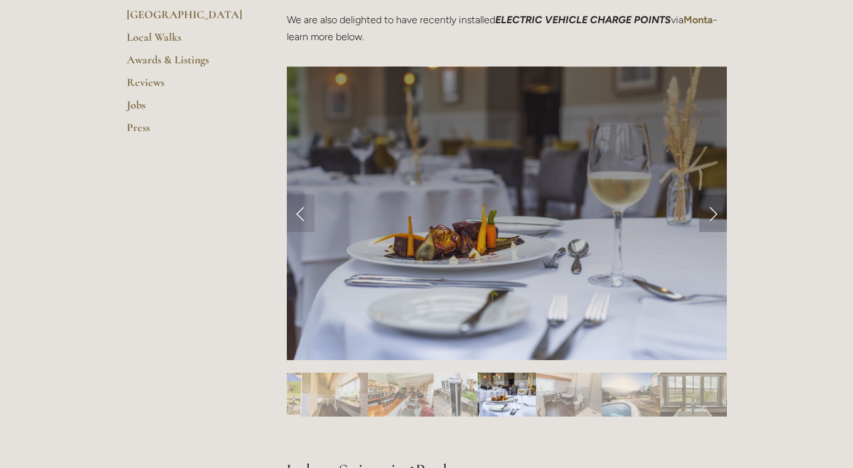
click at [712, 220] on link "Next Slide" at bounding box center [713, 214] width 28 height 38
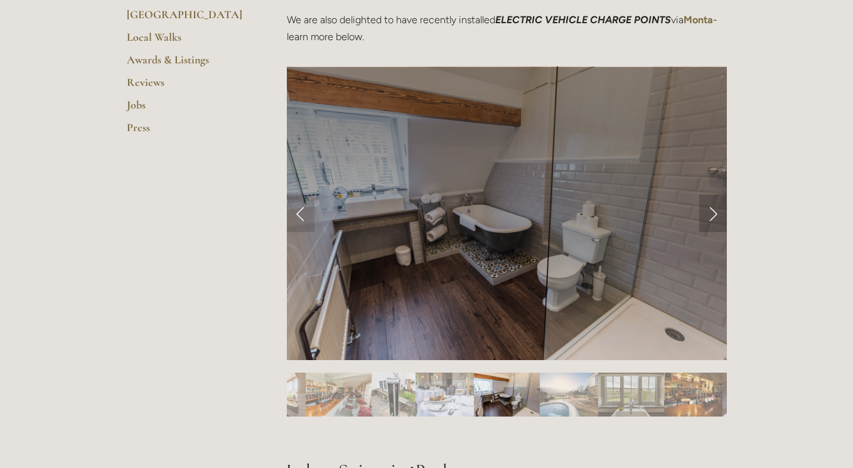
click at [712, 220] on link "Next Slide" at bounding box center [713, 214] width 28 height 38
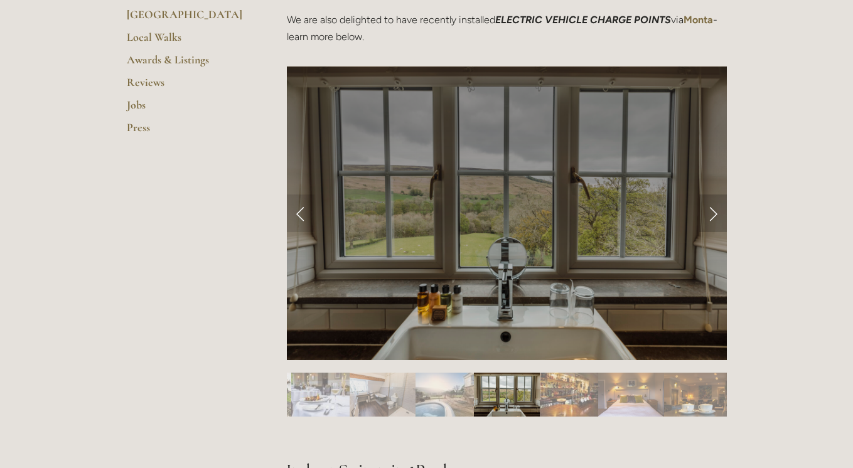
click at [712, 220] on link "Next Slide" at bounding box center [713, 214] width 28 height 38
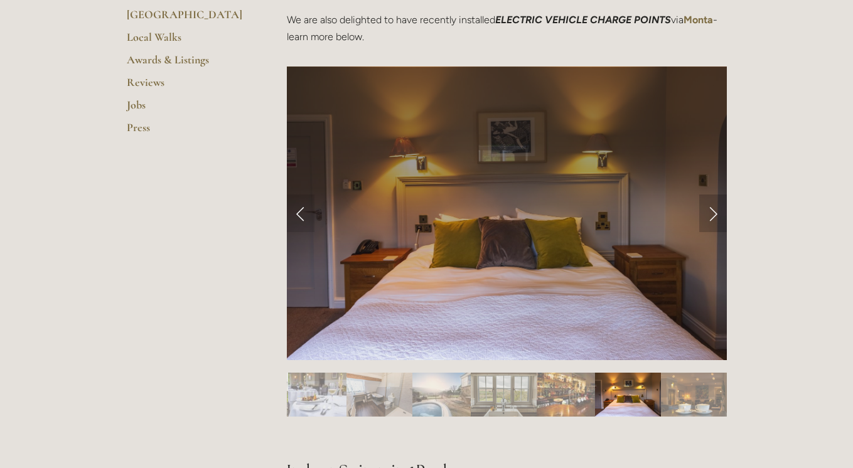
click at [712, 220] on link "Next Slide" at bounding box center [713, 214] width 28 height 38
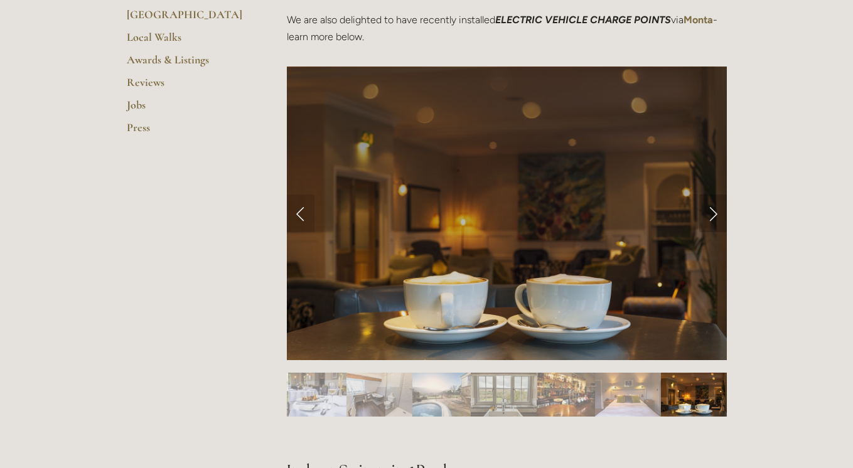
click at [712, 220] on link "Next Slide" at bounding box center [713, 214] width 28 height 38
